Goal: Browse casually: Explore the website without a specific task or goal

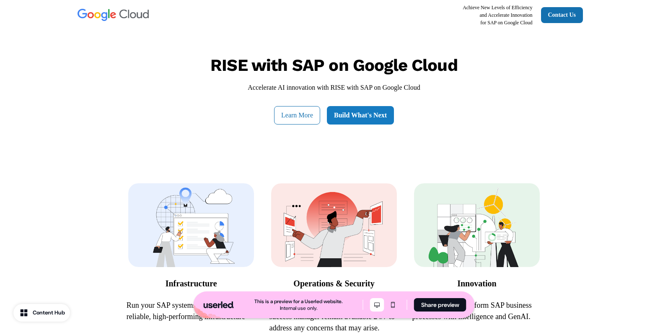
click at [357, 116] on link "Build What's Next" at bounding box center [360, 115] width 67 height 18
click at [383, 121] on link "Build What's Next" at bounding box center [360, 115] width 67 height 18
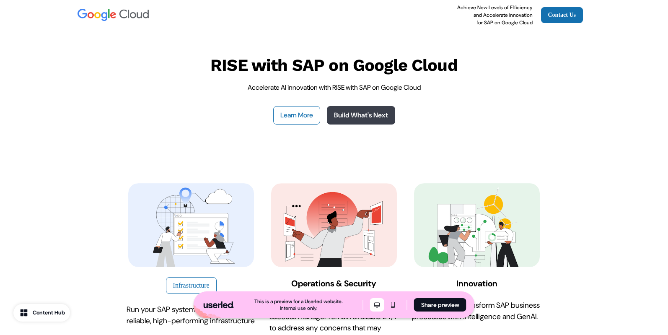
click at [377, 115] on link "Build What's Next" at bounding box center [361, 115] width 68 height 18
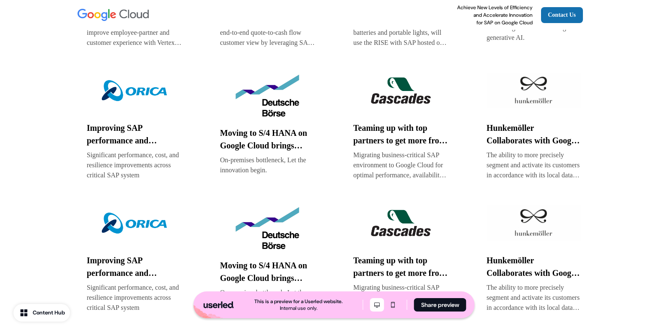
scroll to position [1867, 0]
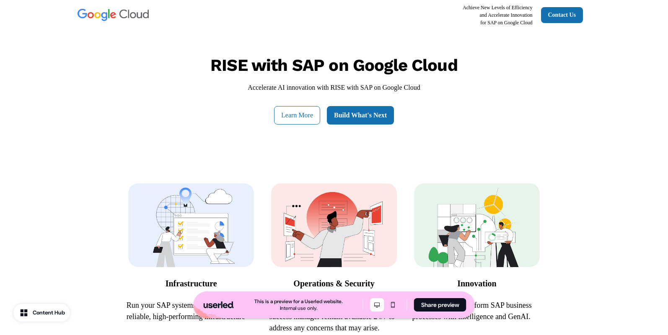
click at [387, 119] on link "Build What's Next" at bounding box center [360, 115] width 67 height 18
